Goal: Communication & Community: Answer question/provide support

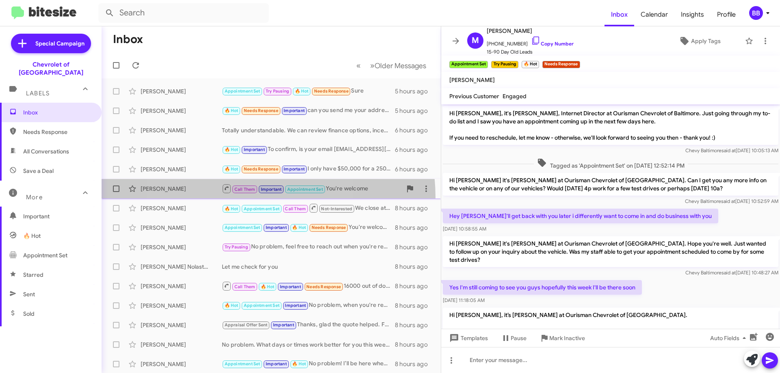
scroll to position [41, 0]
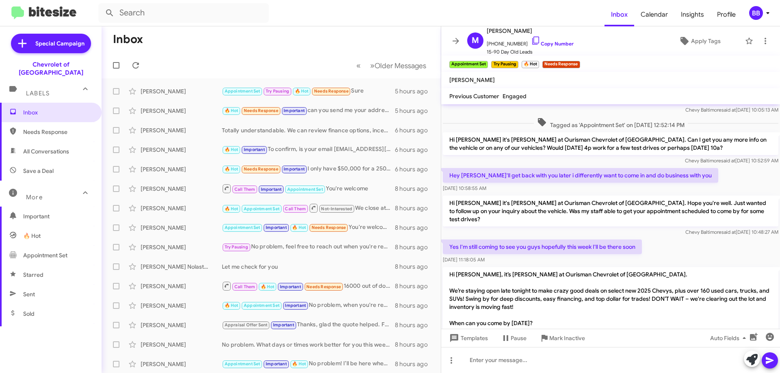
click at [61, 147] on span "All Conversations" at bounding box center [46, 151] width 46 height 8
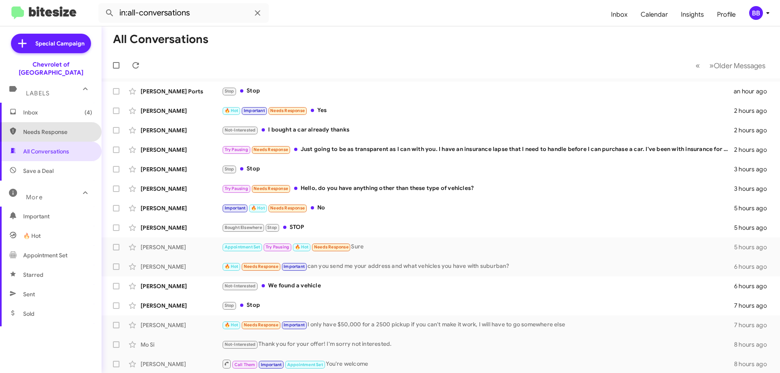
click at [61, 131] on span "Needs Response" at bounding box center [51, 132] width 102 height 20
type input "in:needs-response"
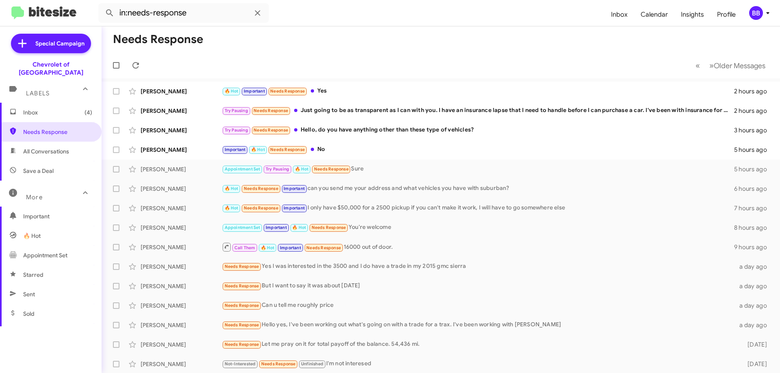
click at [56, 109] on span "Inbox (4)" at bounding box center [51, 113] width 102 height 20
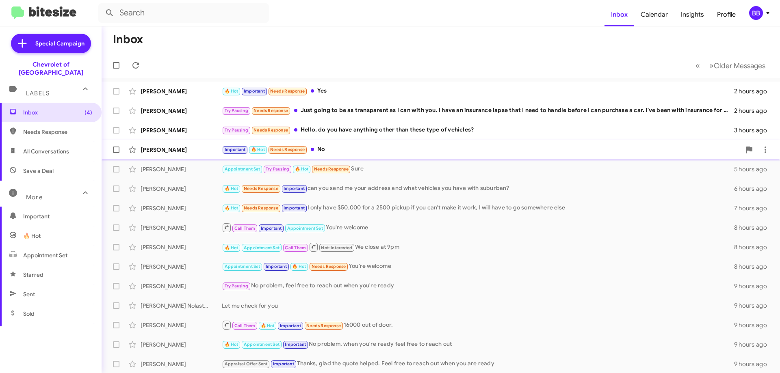
click at [361, 146] on div "Important 🔥 Hot Needs Response No" at bounding box center [481, 149] width 519 height 9
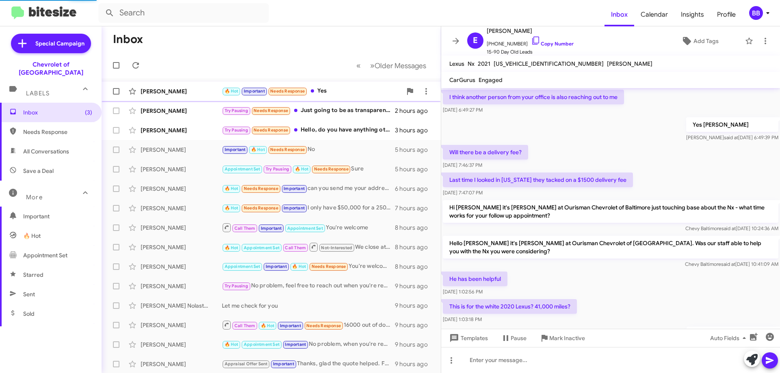
scroll to position [462, 0]
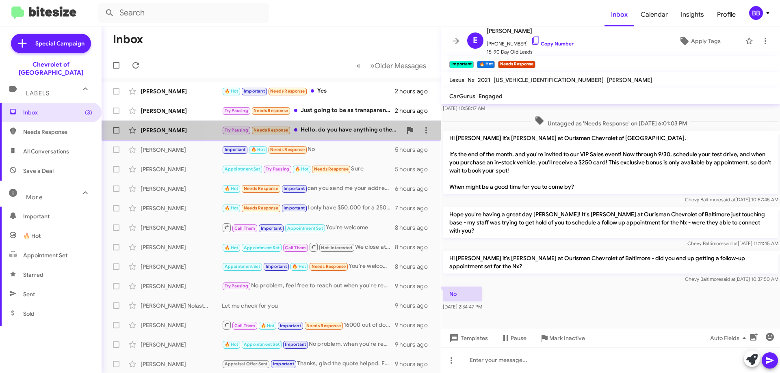
click at [325, 133] on div "Try Pausing Needs Response Hello, do you have anything other than these type of…" at bounding box center [312, 130] width 180 height 9
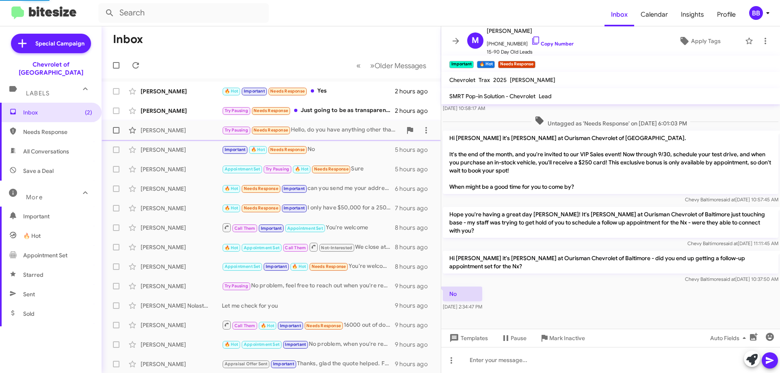
scroll to position [183, 0]
